Goal: Transaction & Acquisition: Download file/media

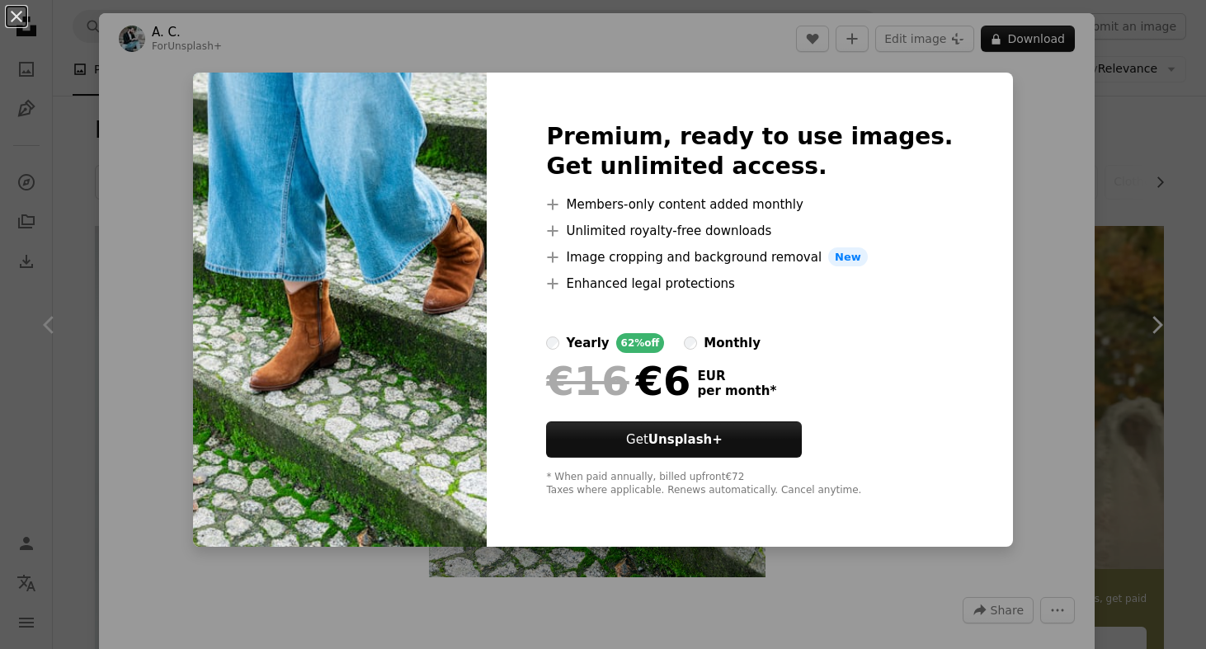
scroll to position [5528, 0]
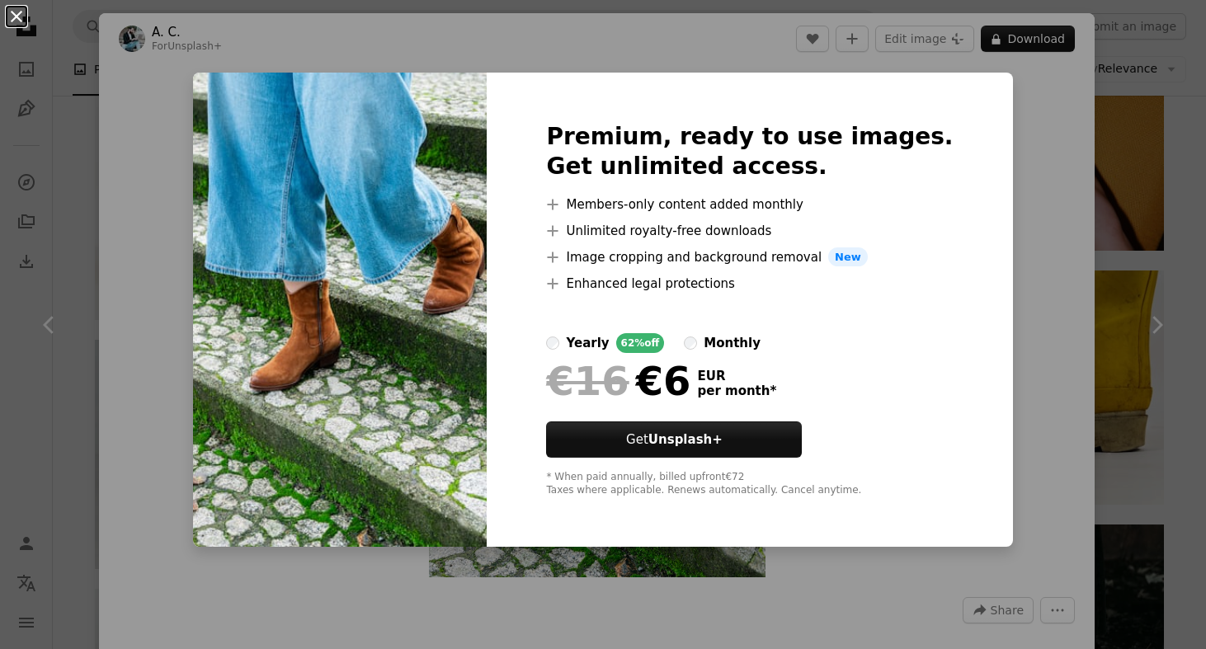
click at [17, 7] on button "An X shape" at bounding box center [17, 17] width 20 height 20
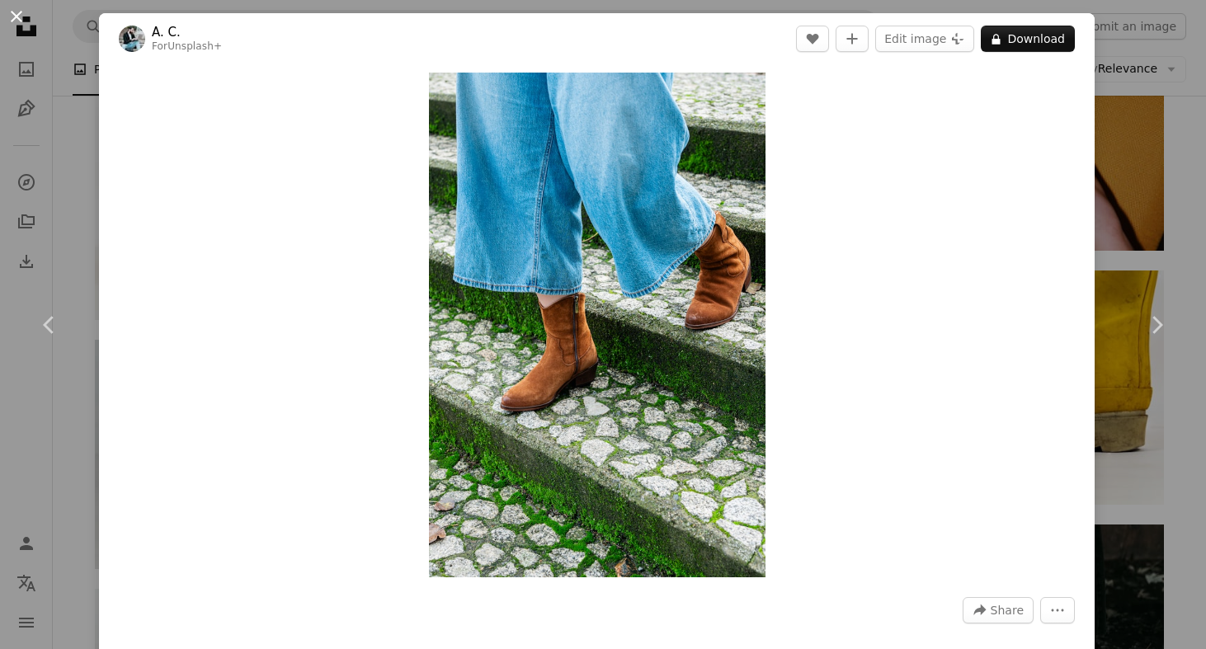
click at [18, 15] on button "An X shape" at bounding box center [17, 17] width 20 height 20
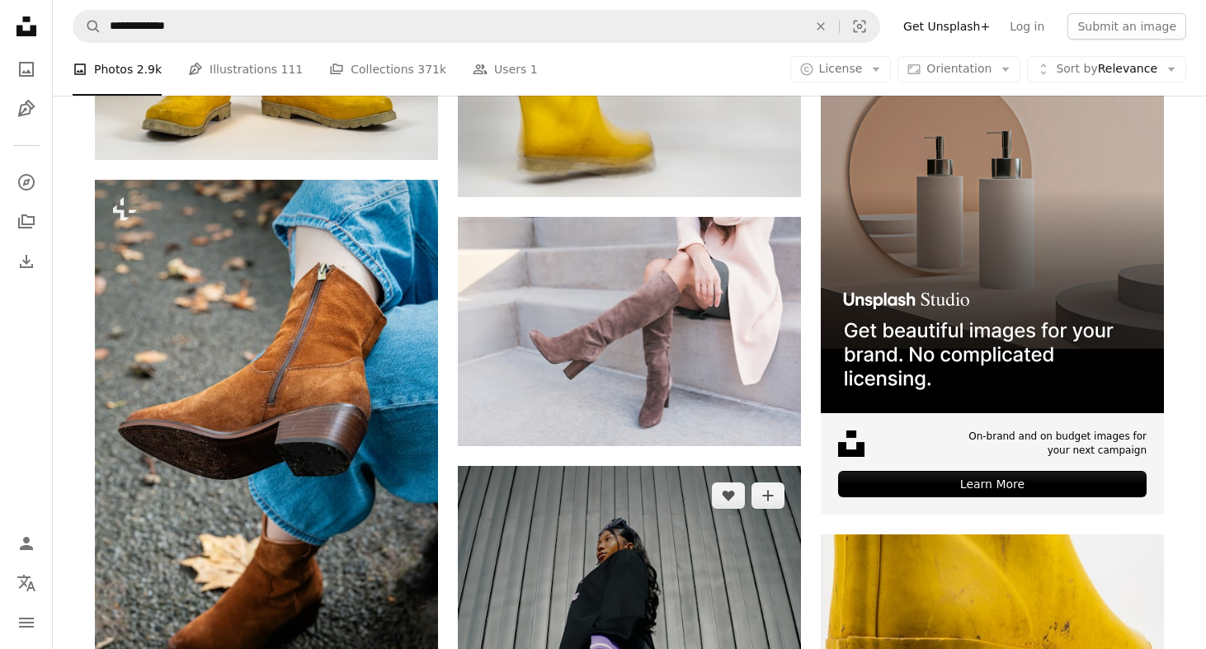
scroll to position [6219, 0]
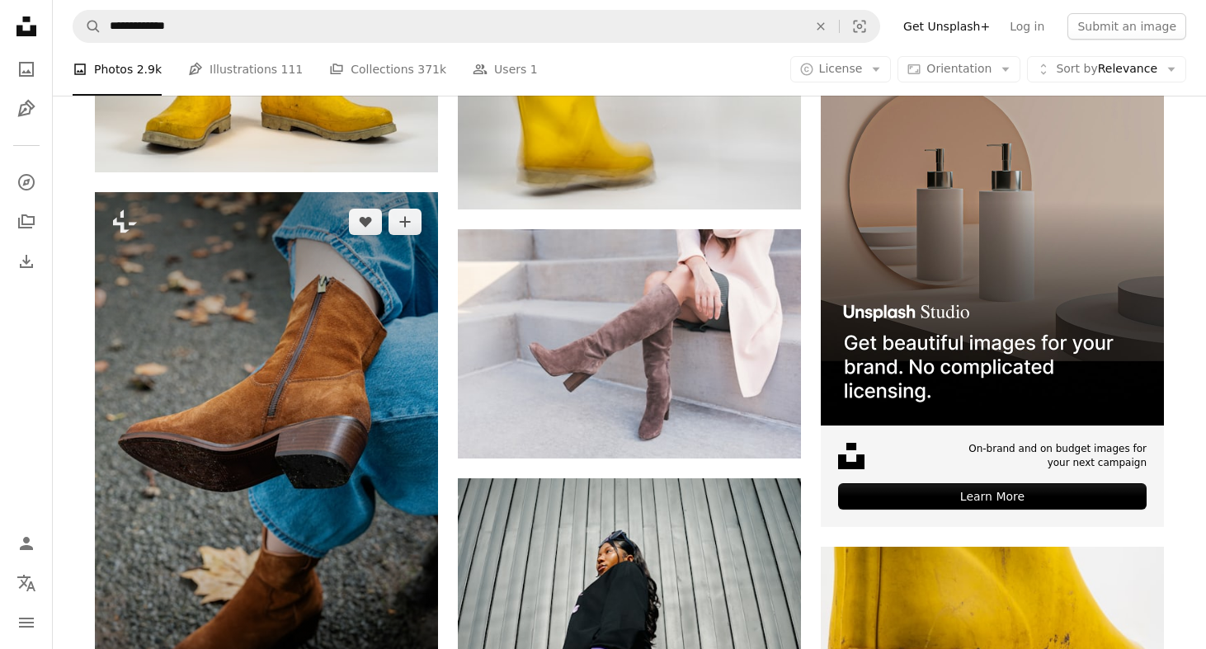
click at [358, 369] on img at bounding box center [266, 449] width 343 height 515
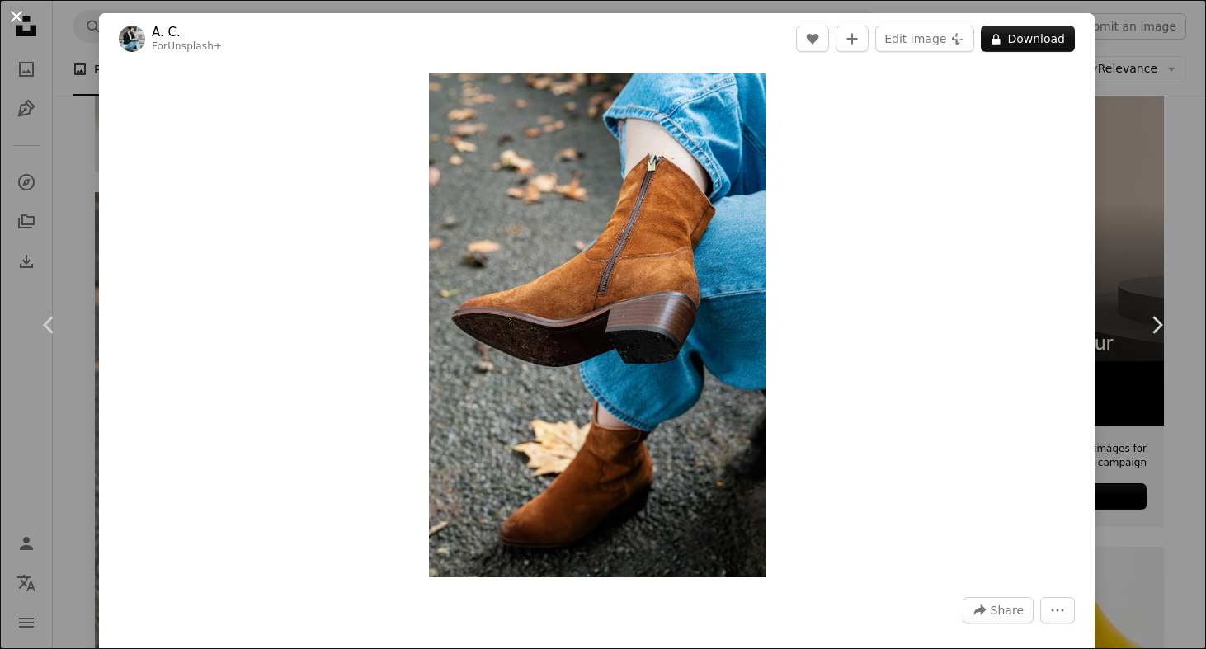
click at [18, 23] on button "An X shape" at bounding box center [17, 17] width 20 height 20
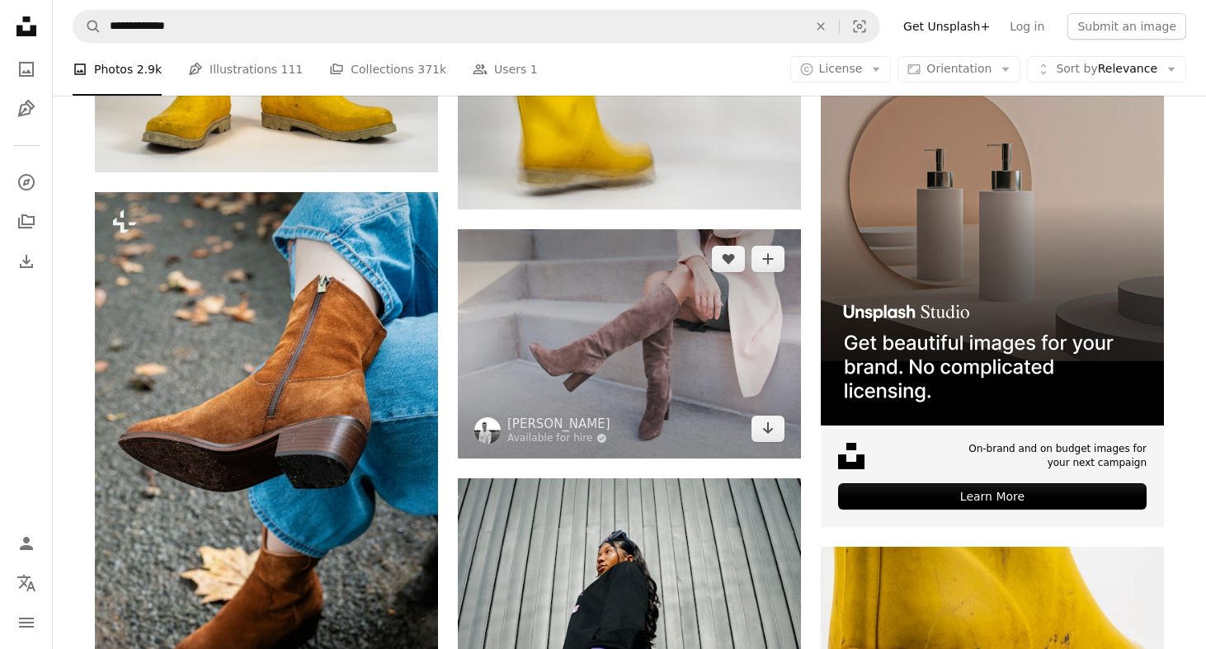
click at [649, 321] on img at bounding box center [629, 343] width 343 height 229
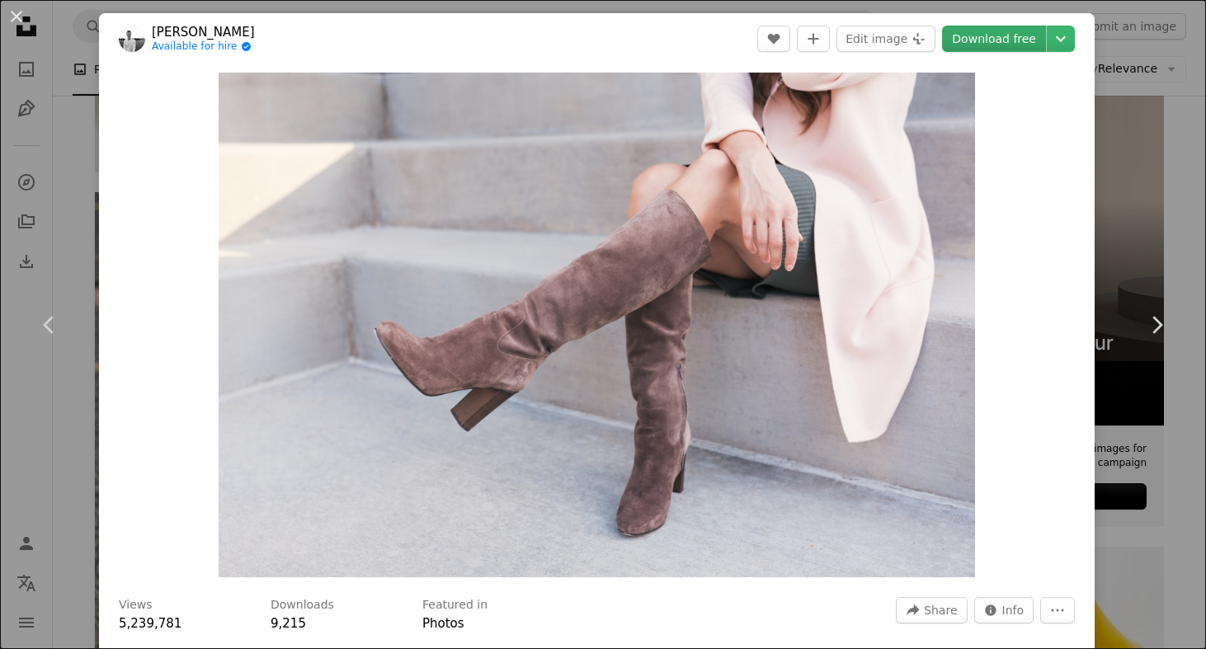
click at [1009, 43] on link "Download free" at bounding box center [994, 39] width 104 height 26
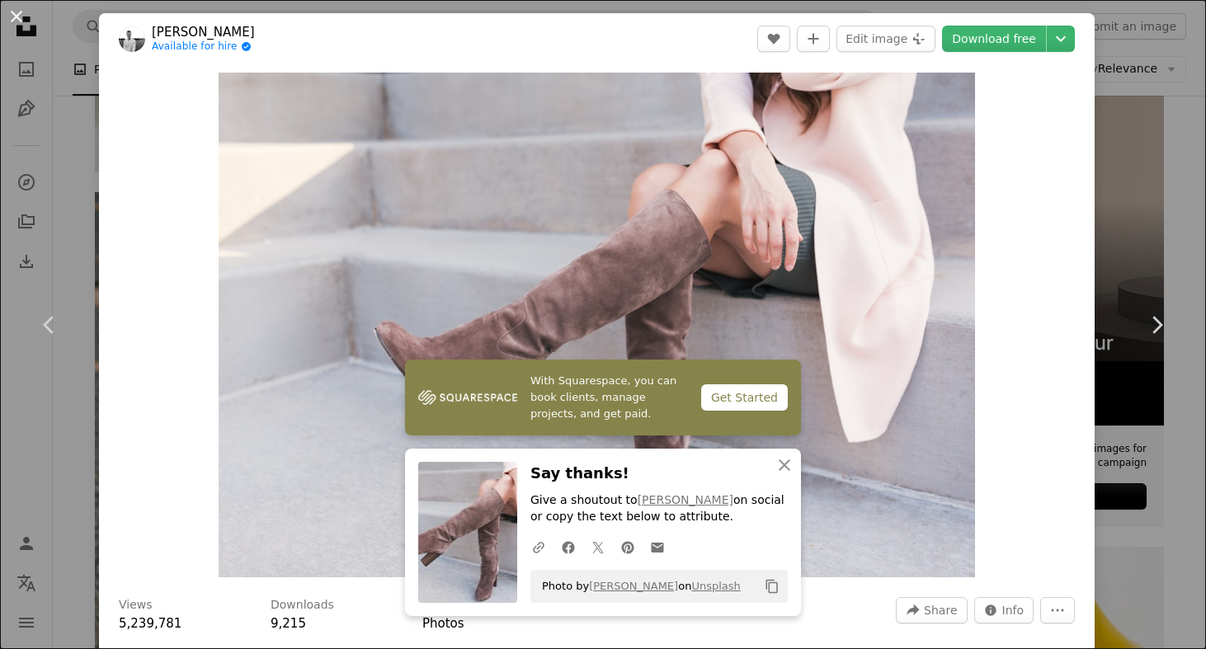
click at [17, 19] on button "An X shape" at bounding box center [17, 17] width 20 height 20
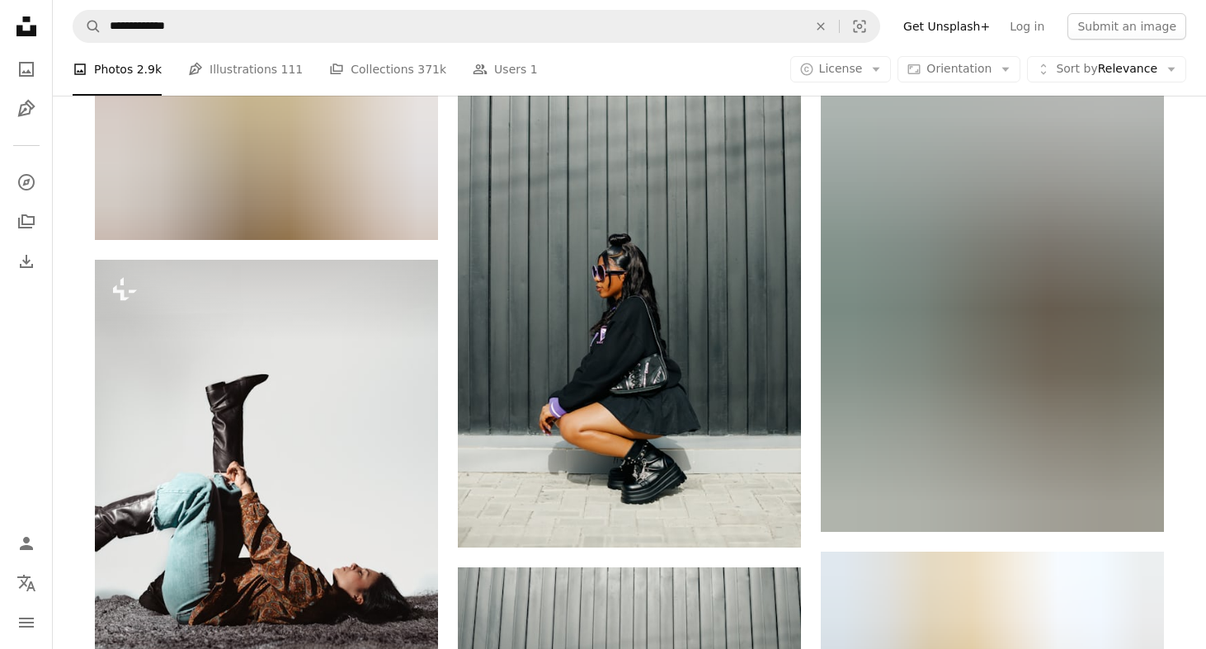
scroll to position [11490, 0]
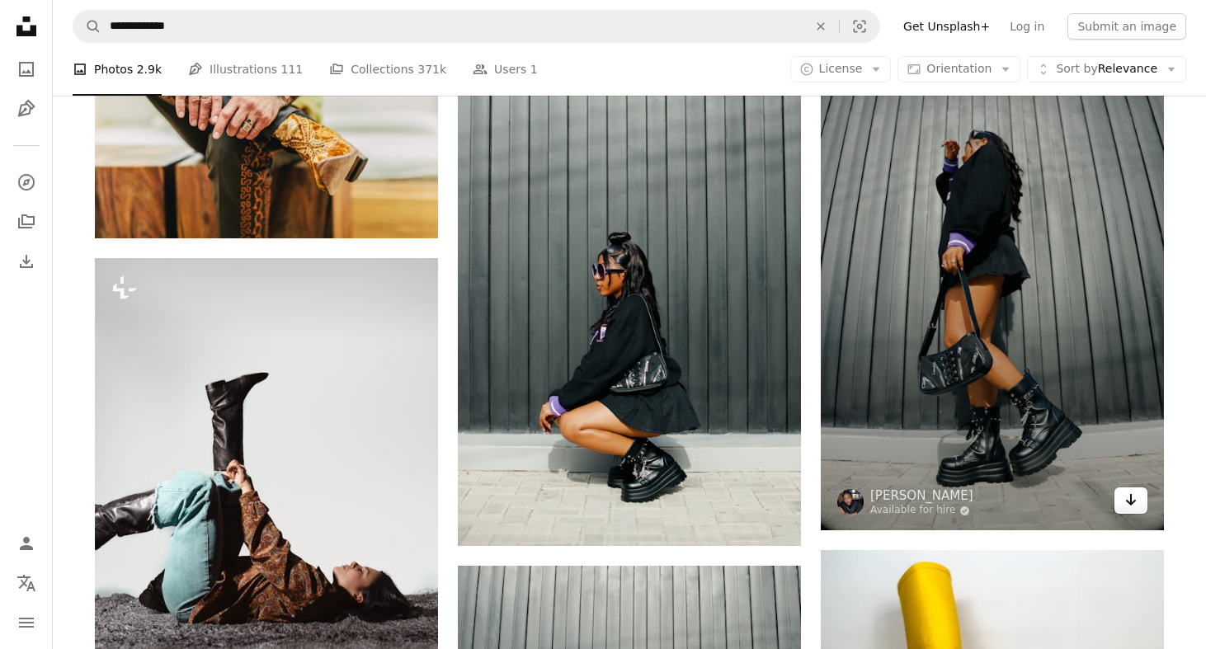
click at [1140, 508] on link "Arrow pointing down" at bounding box center [1131, 501] width 33 height 26
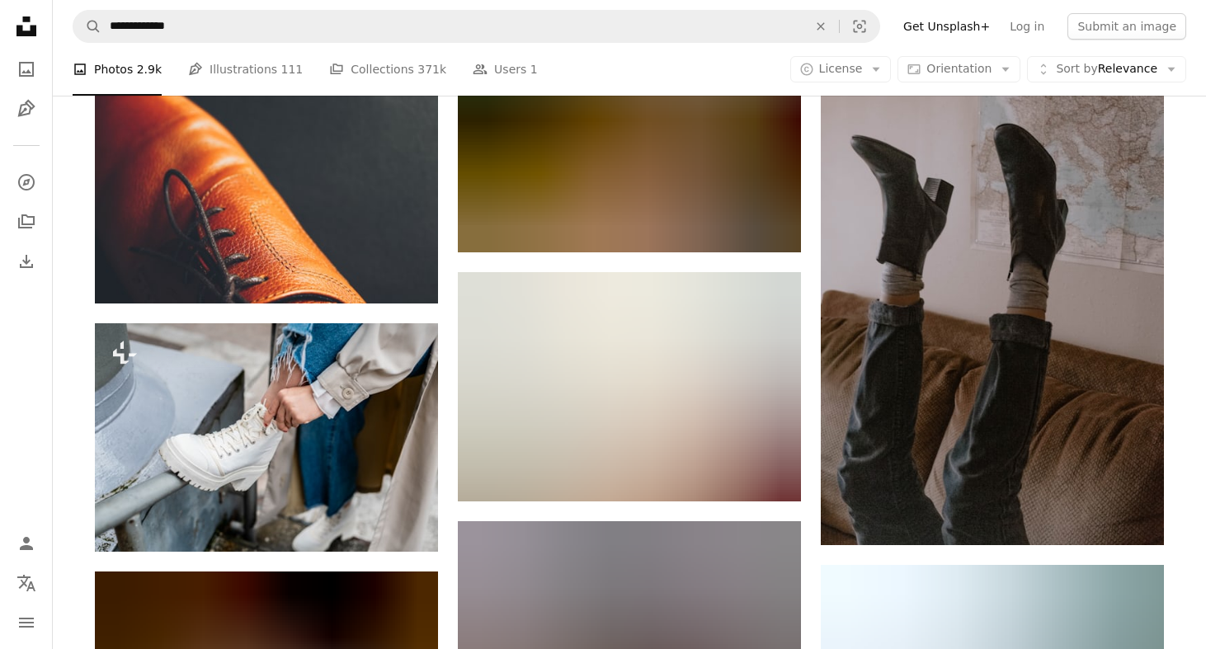
scroll to position [14754, 0]
